Goal: Find specific page/section: Find specific page/section

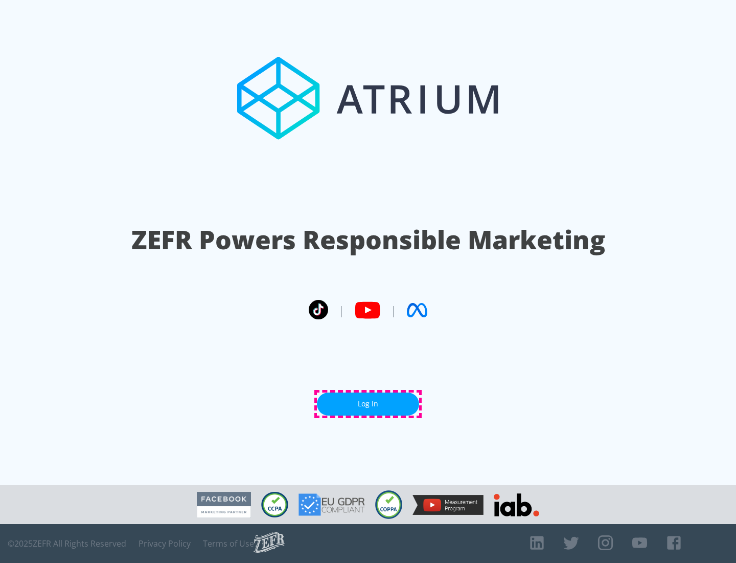
click at [368, 404] on link "Log In" at bounding box center [368, 403] width 102 height 23
